Goal: Check status

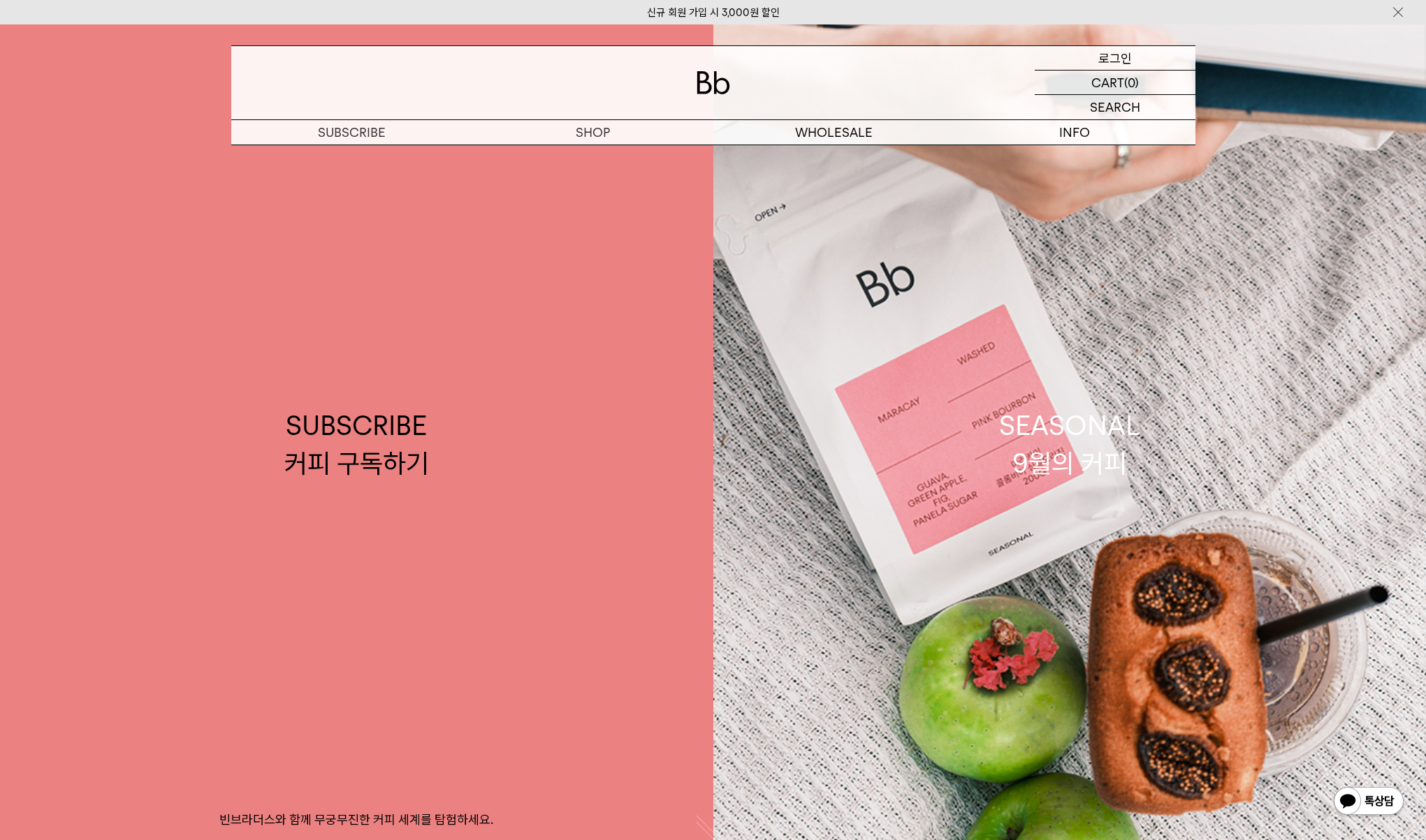
click at [1126, 51] on p "로그인" at bounding box center [1115, 58] width 33 height 24
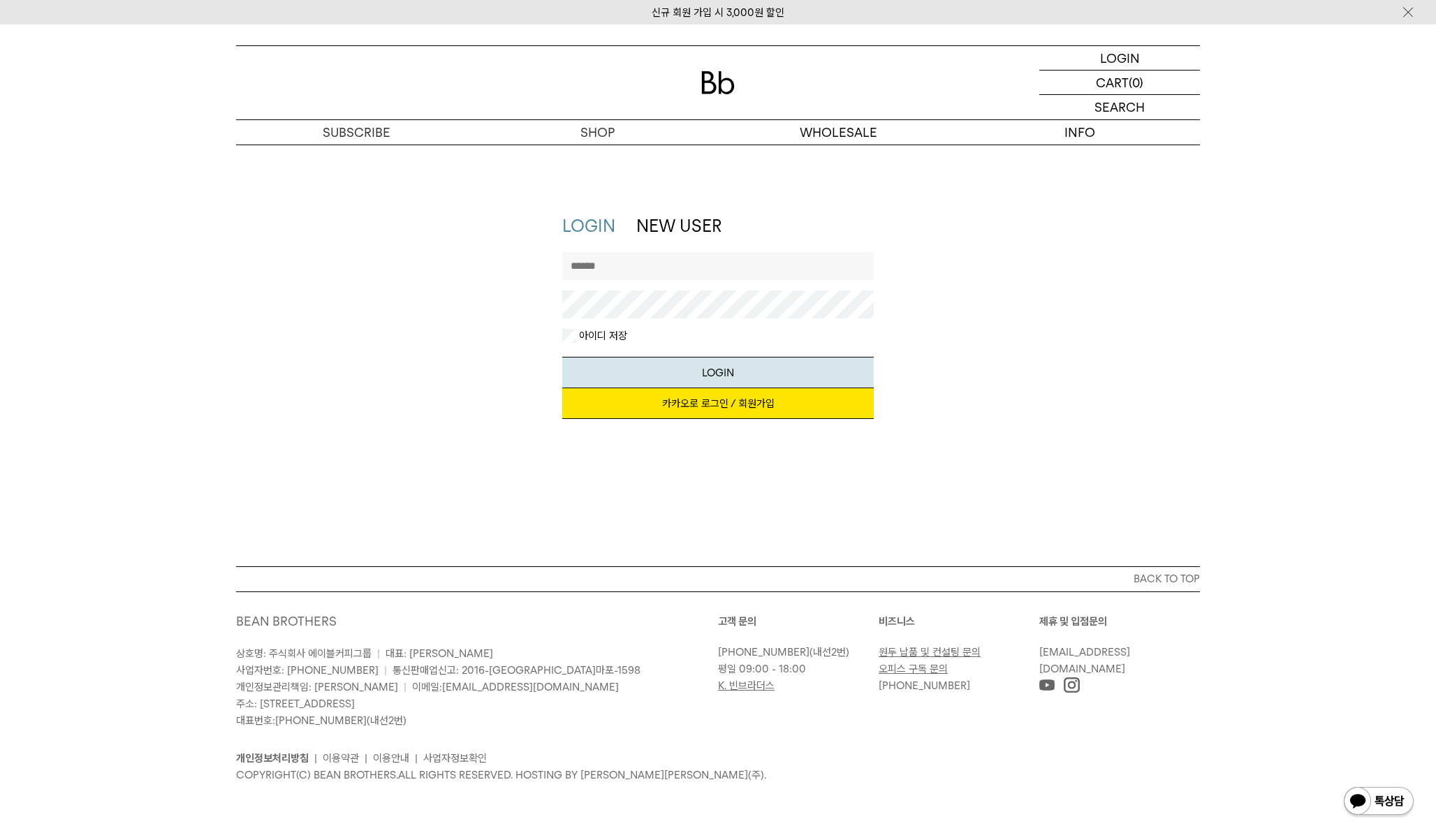
click at [701, 402] on link "카카오로 로그인 / 회원가입" at bounding box center [718, 403] width 312 height 30
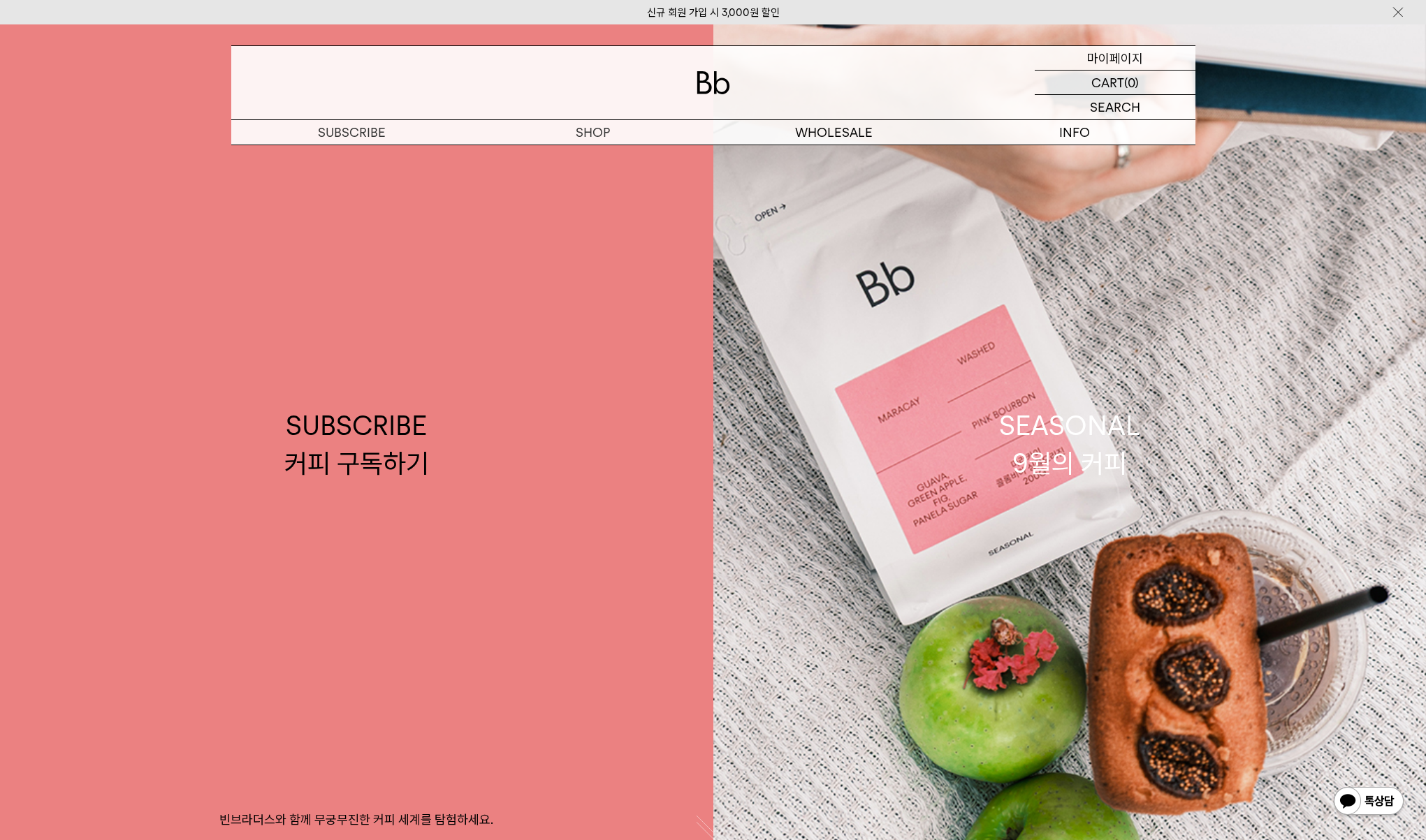
click at [1112, 56] on p "마이페이지" at bounding box center [1115, 58] width 56 height 24
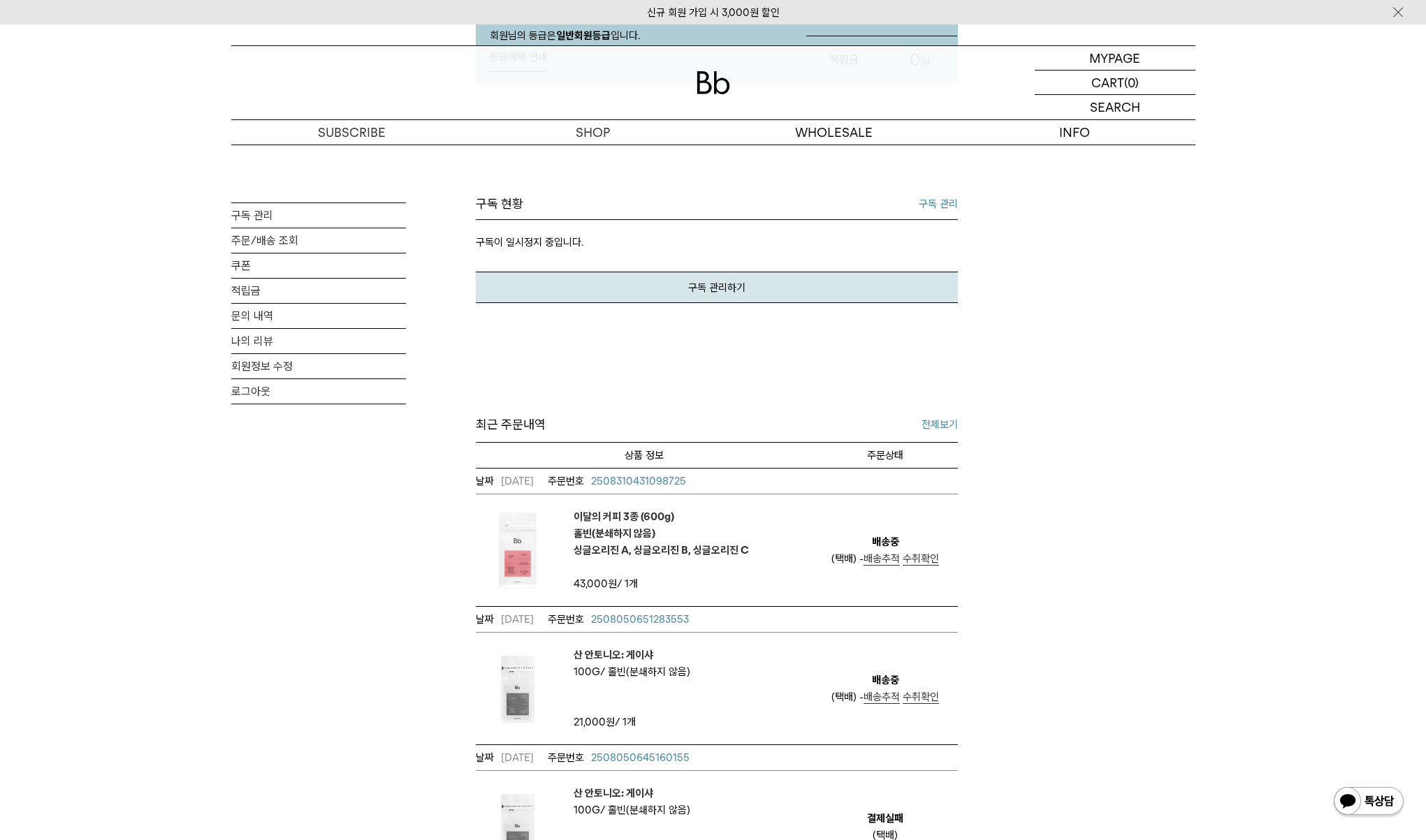
scroll to position [271, 0]
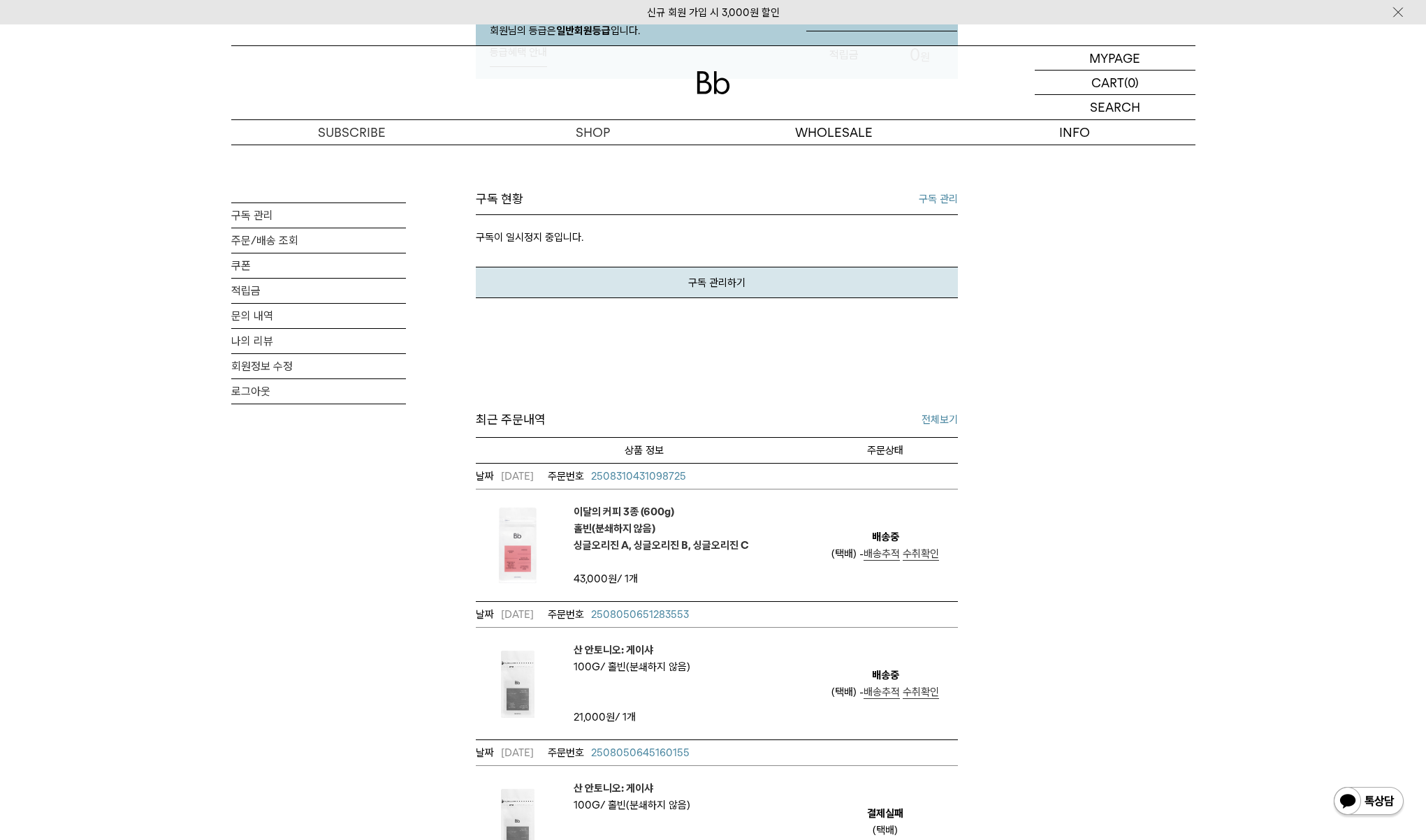
click at [875, 552] on span "배송추적" at bounding box center [881, 553] width 36 height 12
